Goal: Contribute content: Add original content to the website for others to see

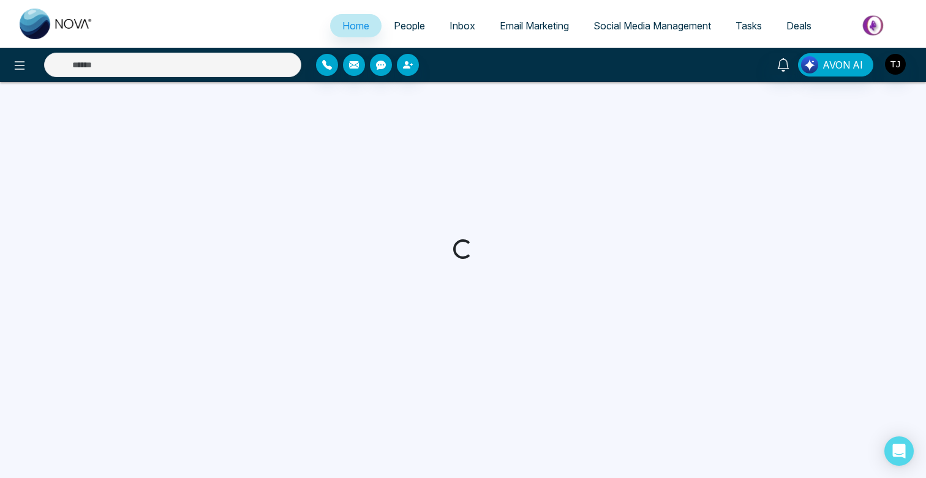
select select "*"
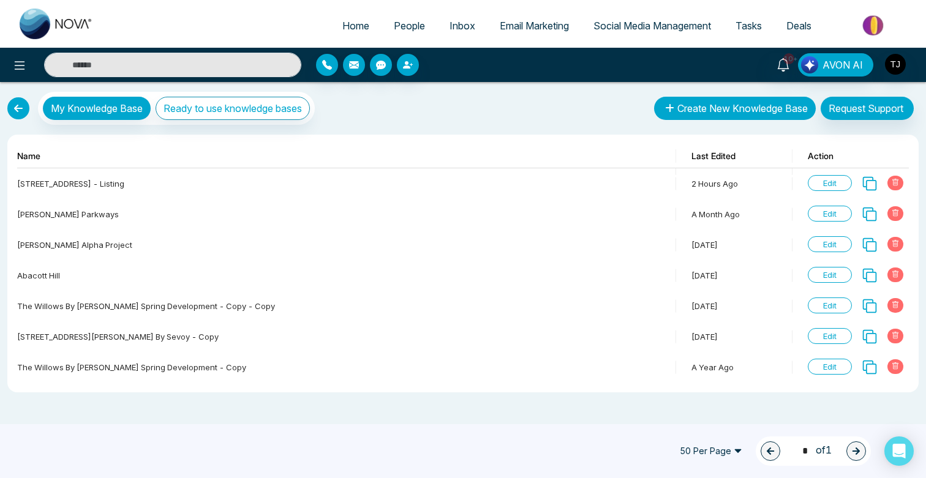
click at [736, 108] on button "Create New Knowledge Base" at bounding box center [735, 108] width 162 height 23
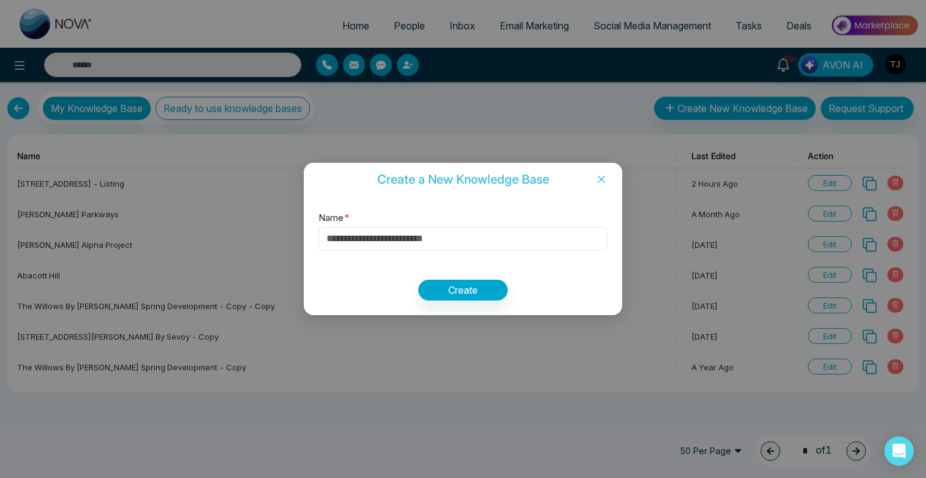
click at [467, 241] on input "Name *" at bounding box center [462, 238] width 289 height 23
type input "****"
click at [499, 292] on button "Create" at bounding box center [462, 290] width 89 height 21
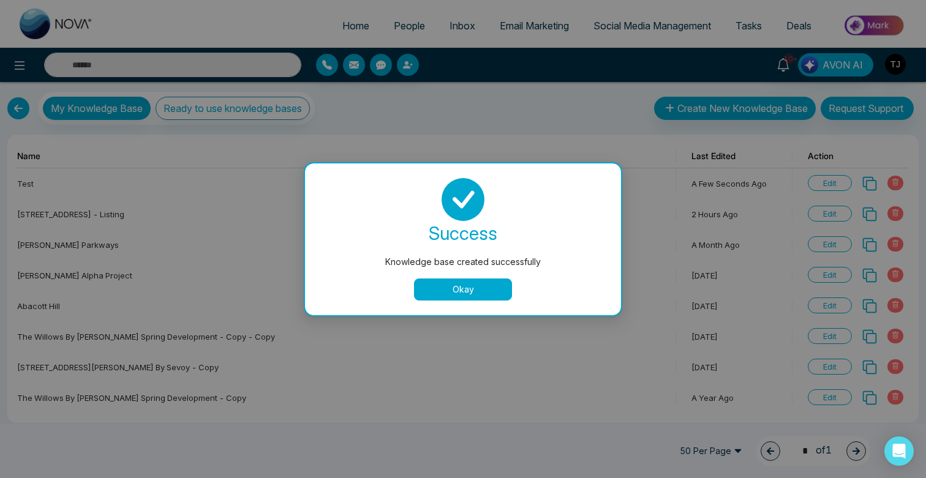
click at [483, 284] on button "Okay" at bounding box center [463, 290] width 98 height 22
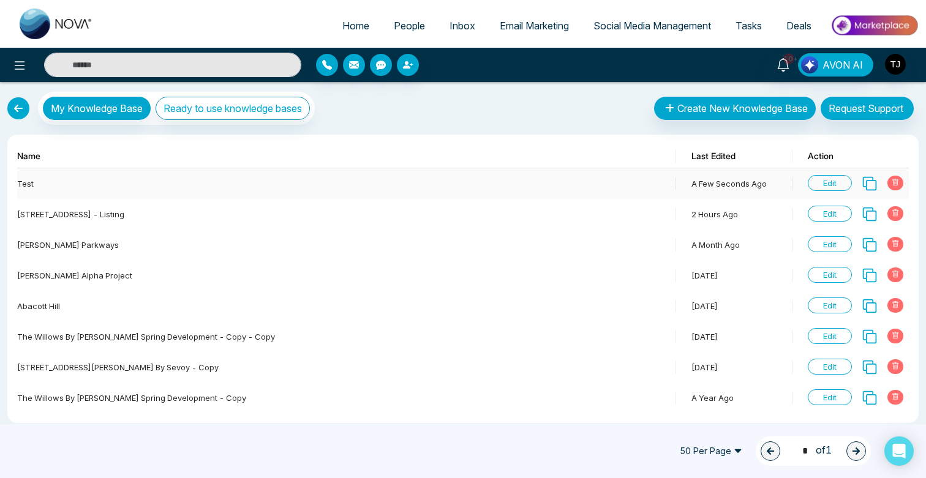
click at [843, 182] on span "Edit" at bounding box center [830, 183] width 44 height 16
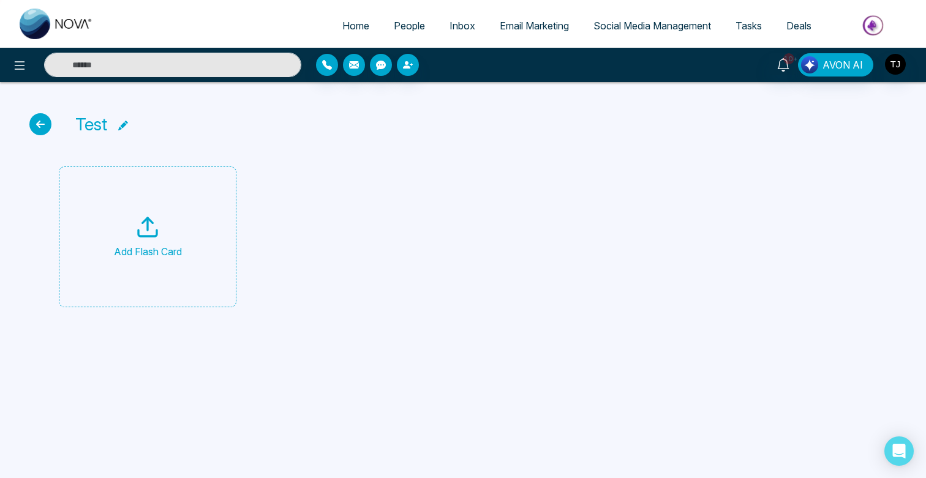
click at [149, 227] on icon at bounding box center [147, 227] width 24 height 24
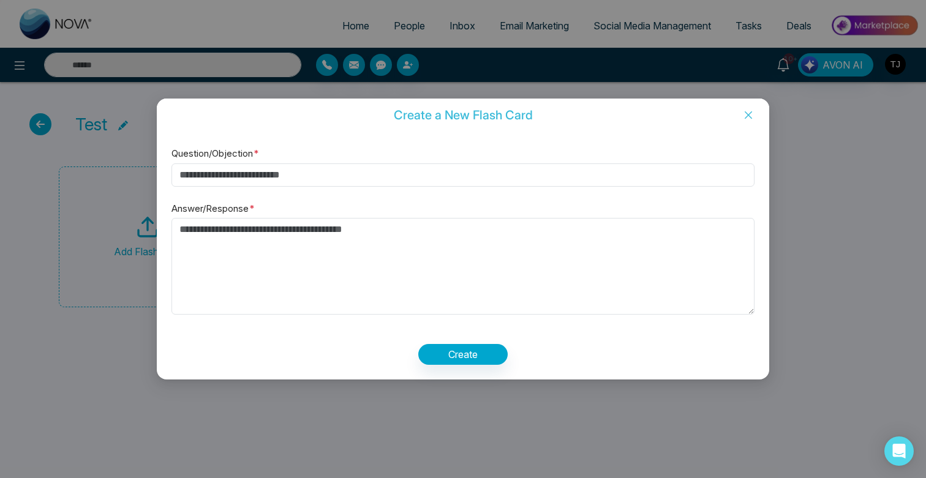
click at [748, 113] on icon "close" at bounding box center [748, 114] width 7 height 7
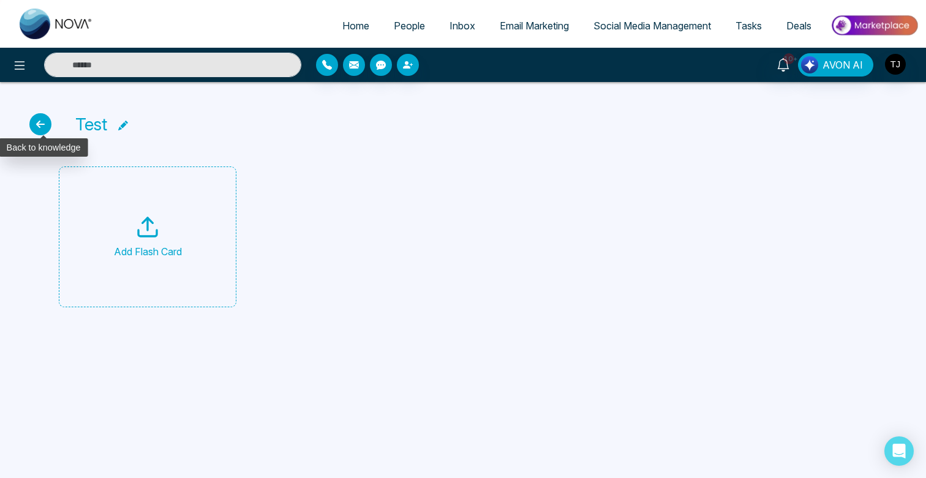
click at [37, 126] on icon at bounding box center [40, 124] width 22 height 22
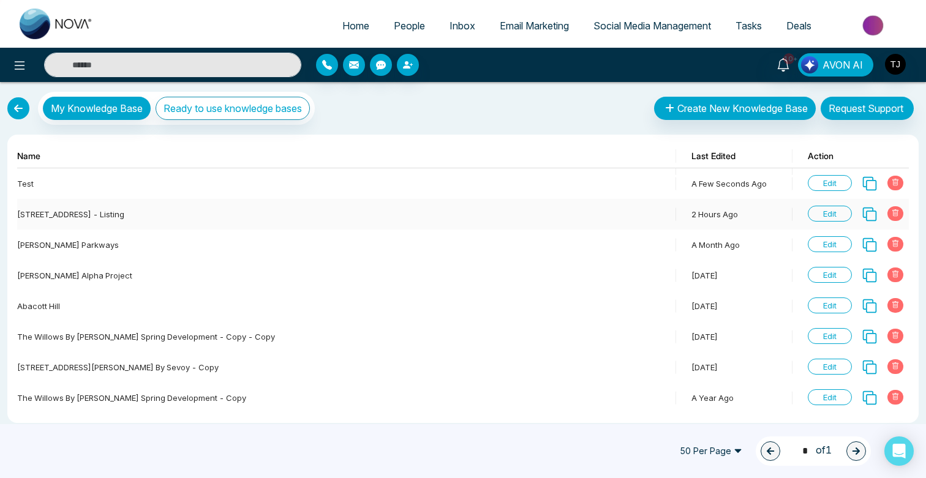
click at [823, 214] on span "Edit" at bounding box center [830, 214] width 44 height 16
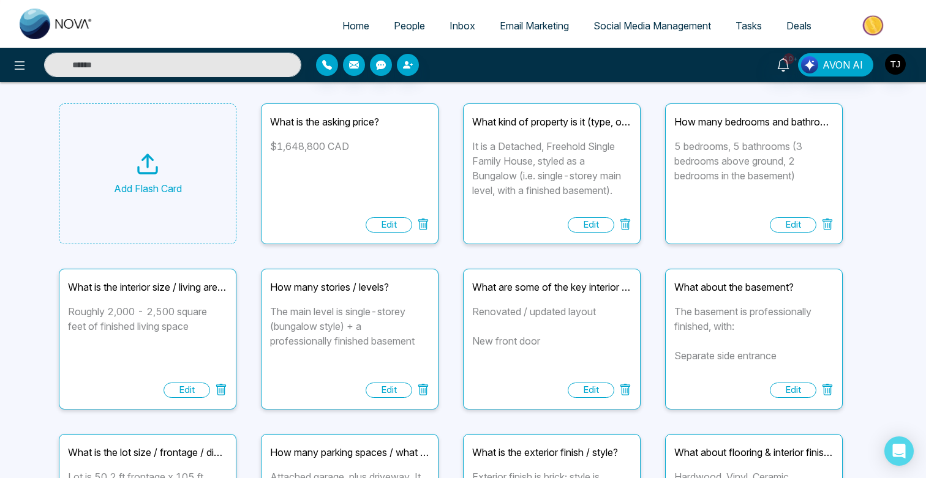
scroll to position [38, 0]
